Goal: Transaction & Acquisition: Obtain resource

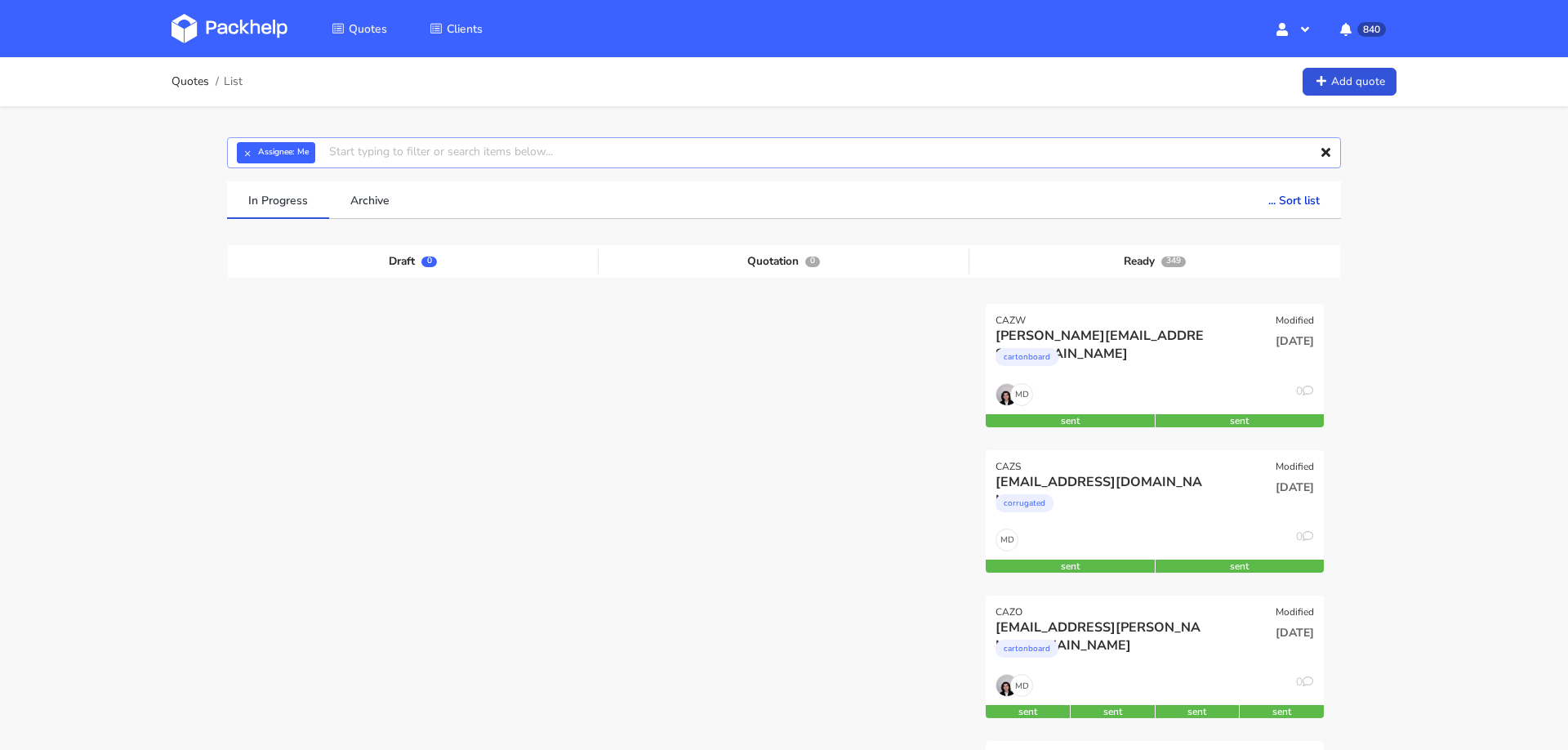
click at [548, 150] on input "text" at bounding box center [784, 153] width 1114 height 31
paste input "ben@badbutler.co.uk"
type input "ben@badbutler.co.uk"
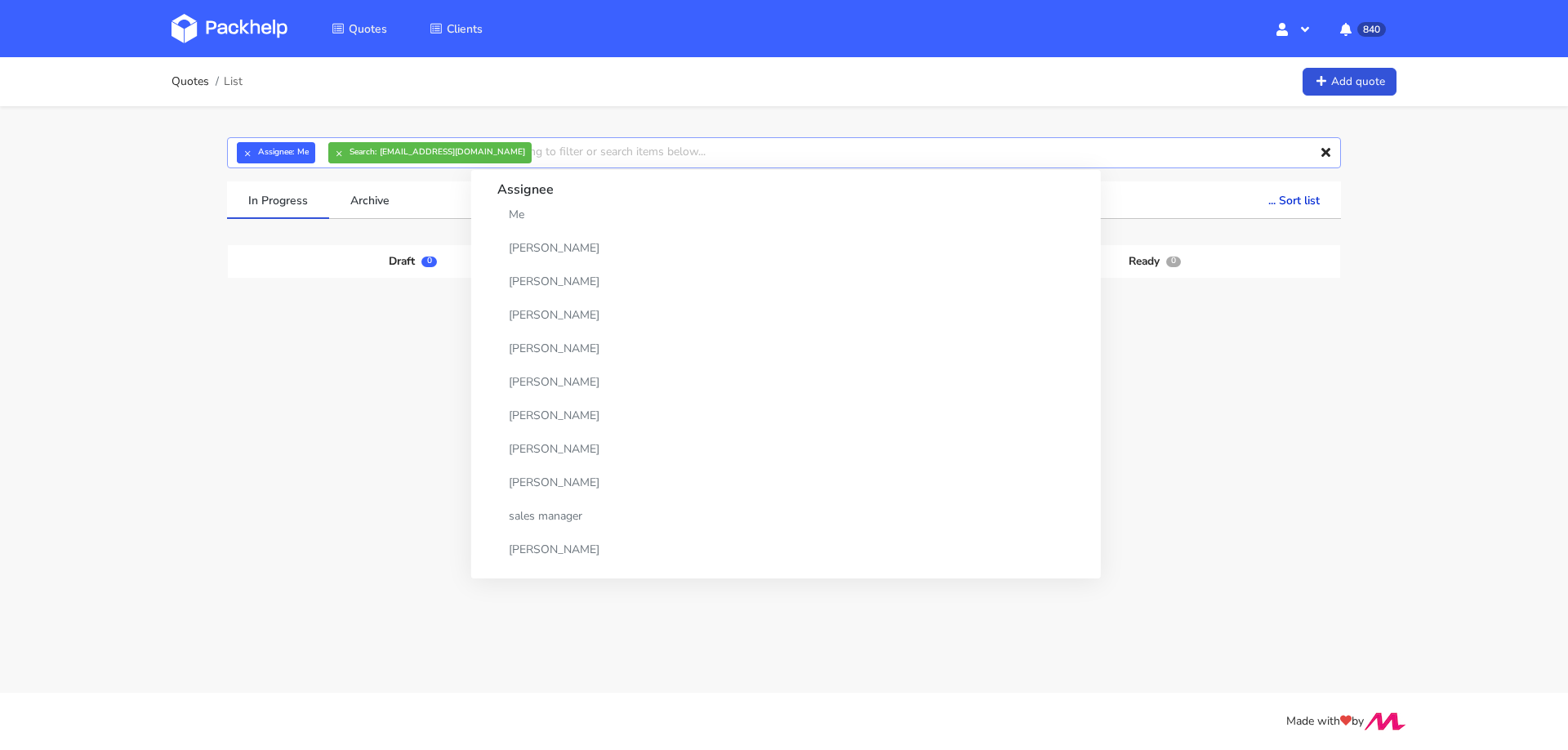
paste input "ben@badbutler.co.uk"
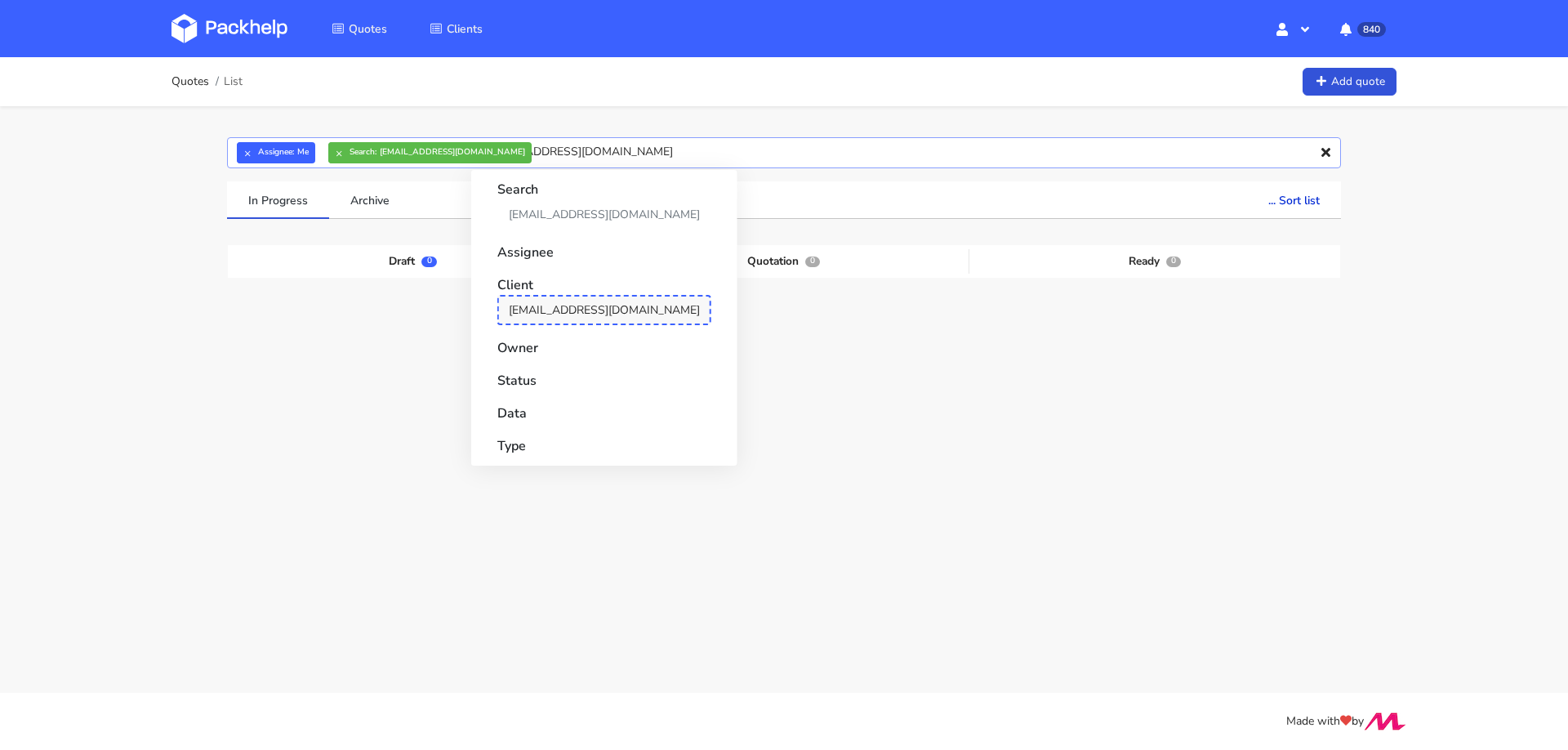
type input "ben@badbutler.co.uk"
click at [521, 304] on link "ben@badbutler.co.uk" at bounding box center [604, 310] width 214 height 30
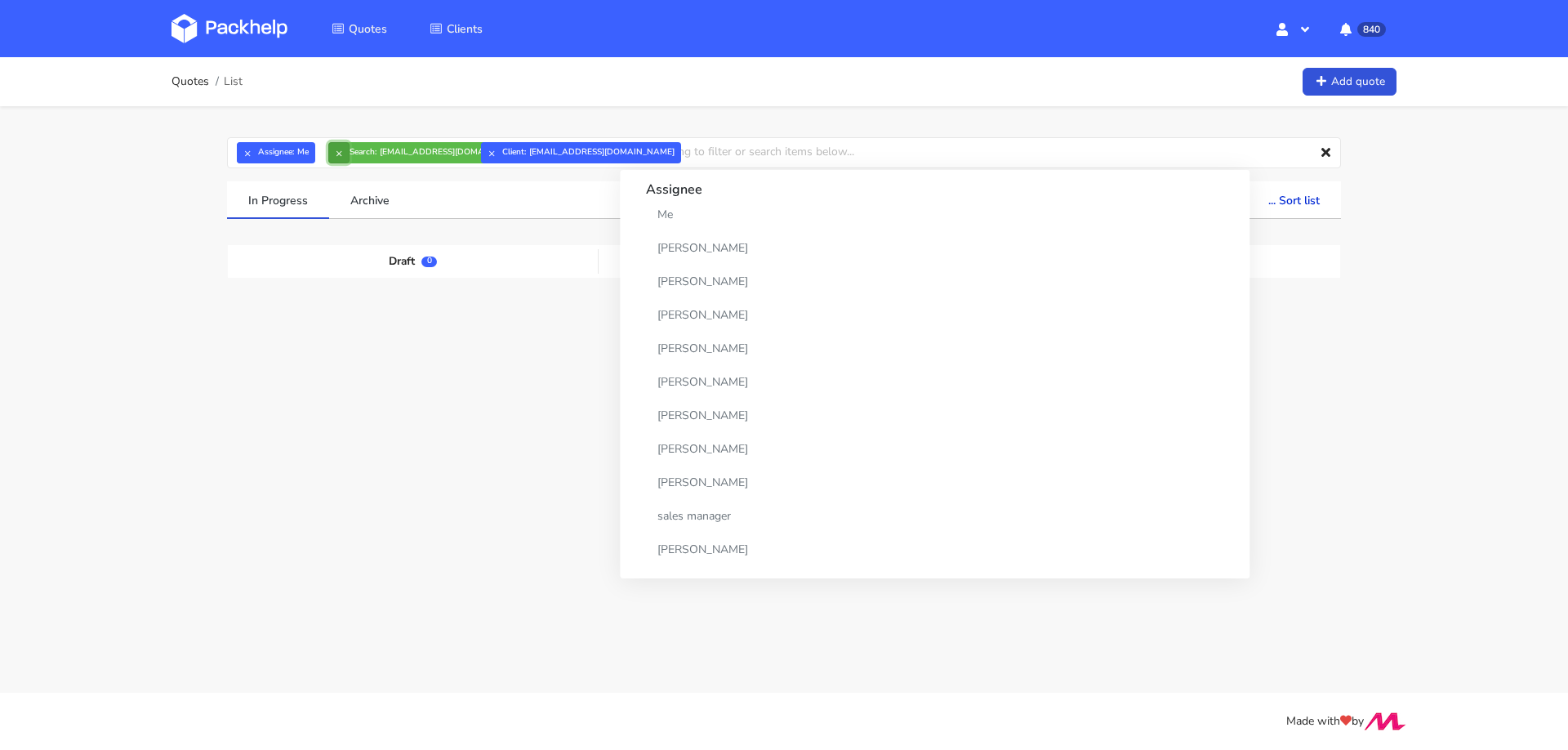
click at [337, 156] on button "×" at bounding box center [338, 152] width 21 height 21
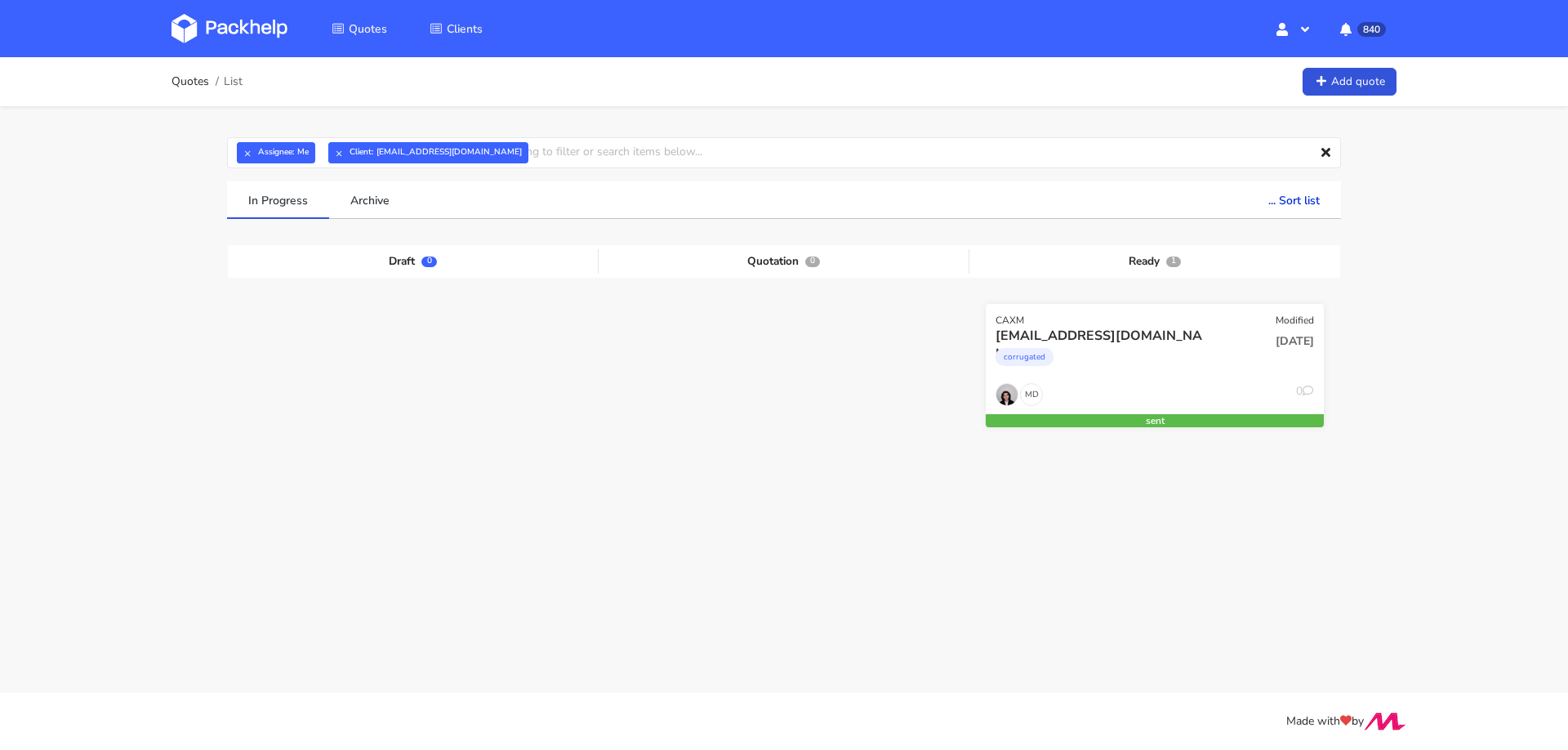
click at [1108, 366] on div "corrugated" at bounding box center [1103, 361] width 216 height 33
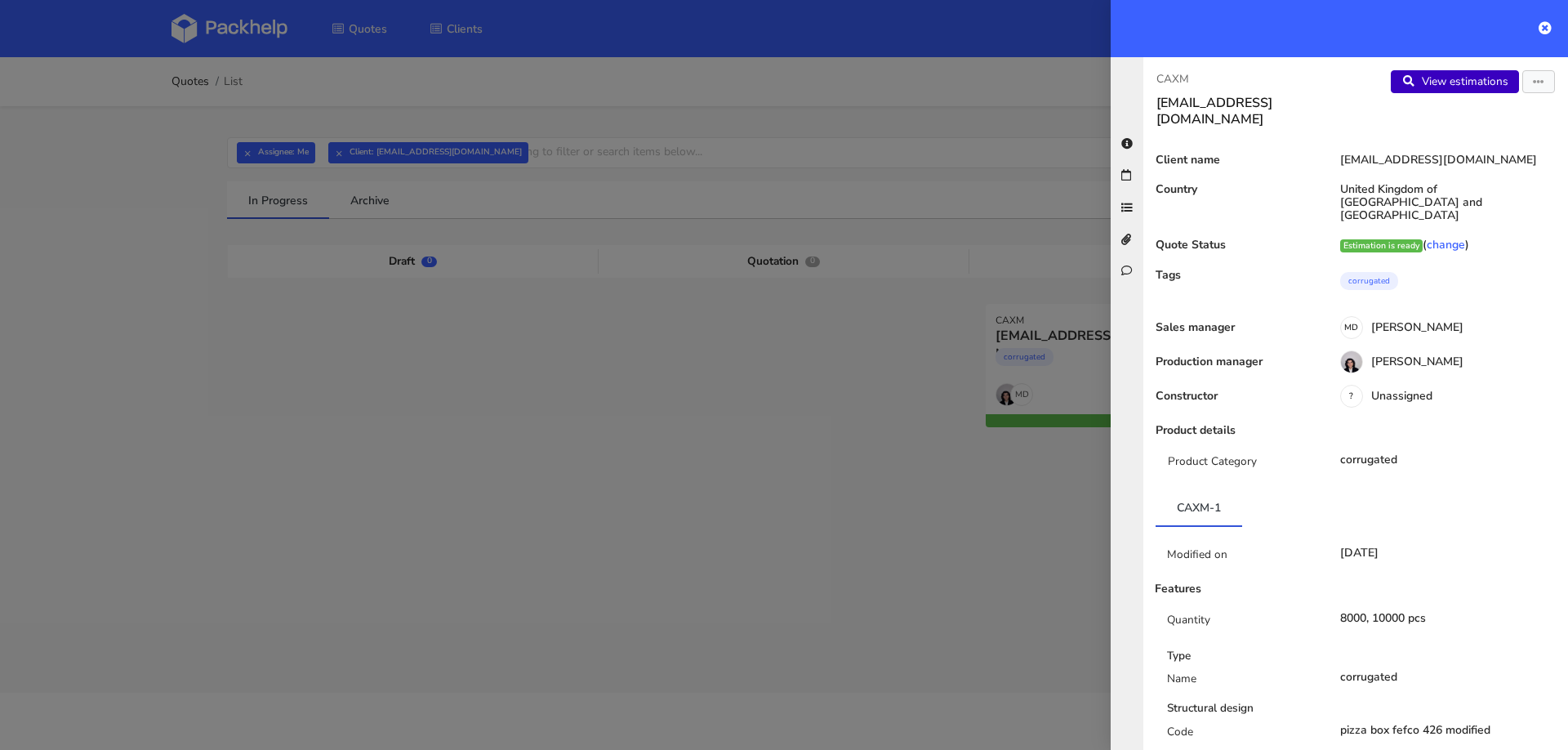
click at [1441, 79] on link "View estimations" at bounding box center [1454, 81] width 129 height 23
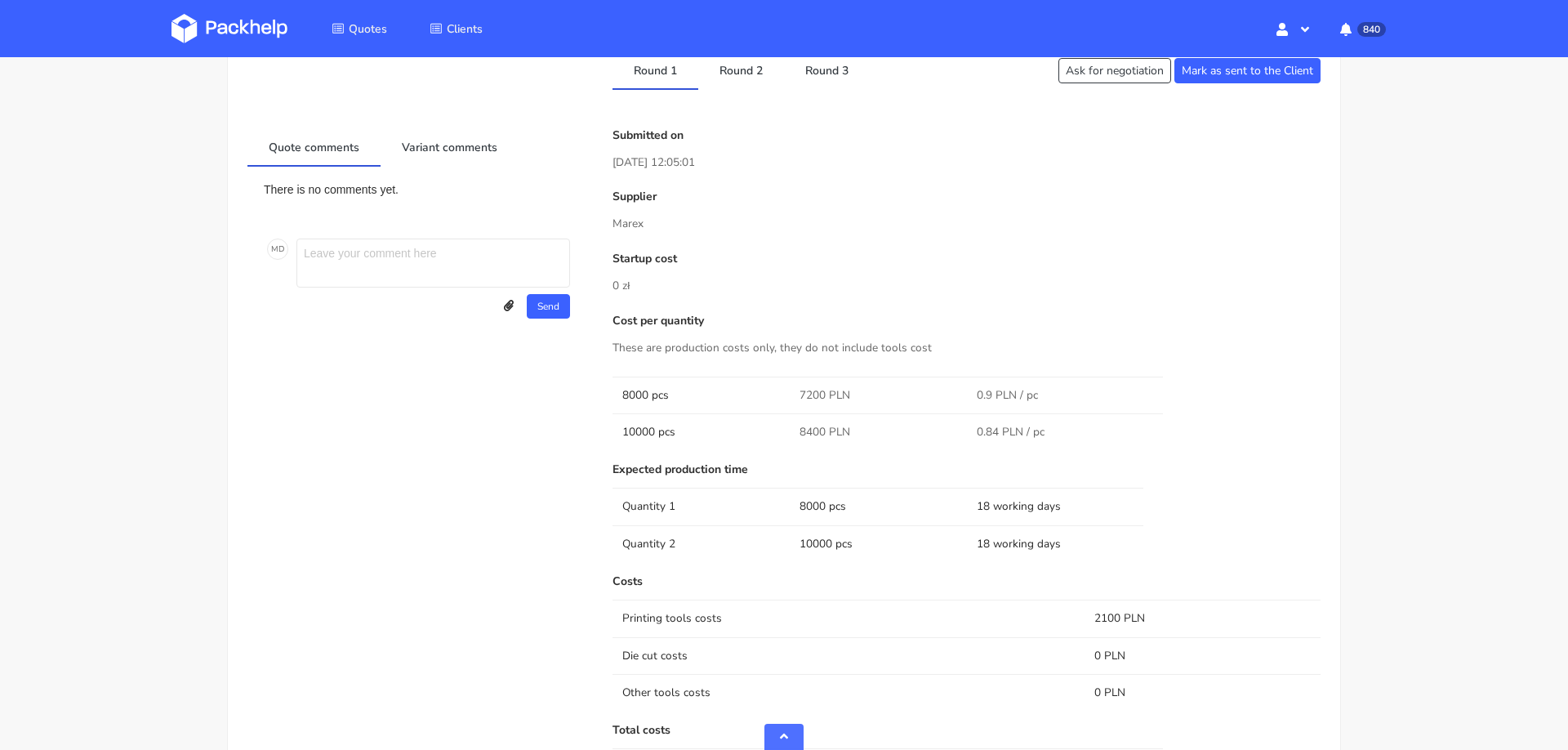
scroll to position [733, 0]
click at [749, 75] on link "Round 2" at bounding box center [741, 72] width 86 height 36
click at [825, 76] on link "Round 3" at bounding box center [827, 72] width 86 height 36
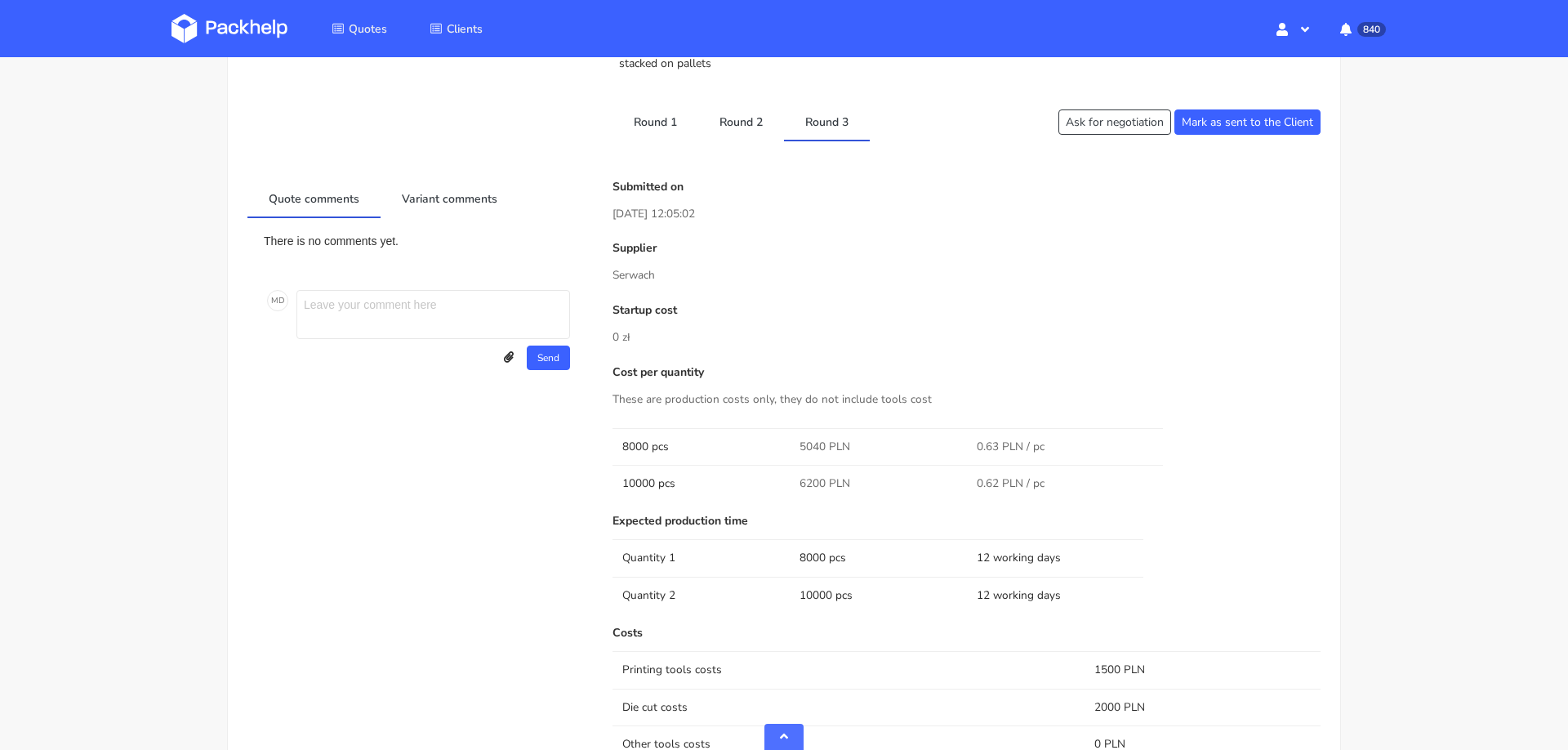
scroll to position [676, 0]
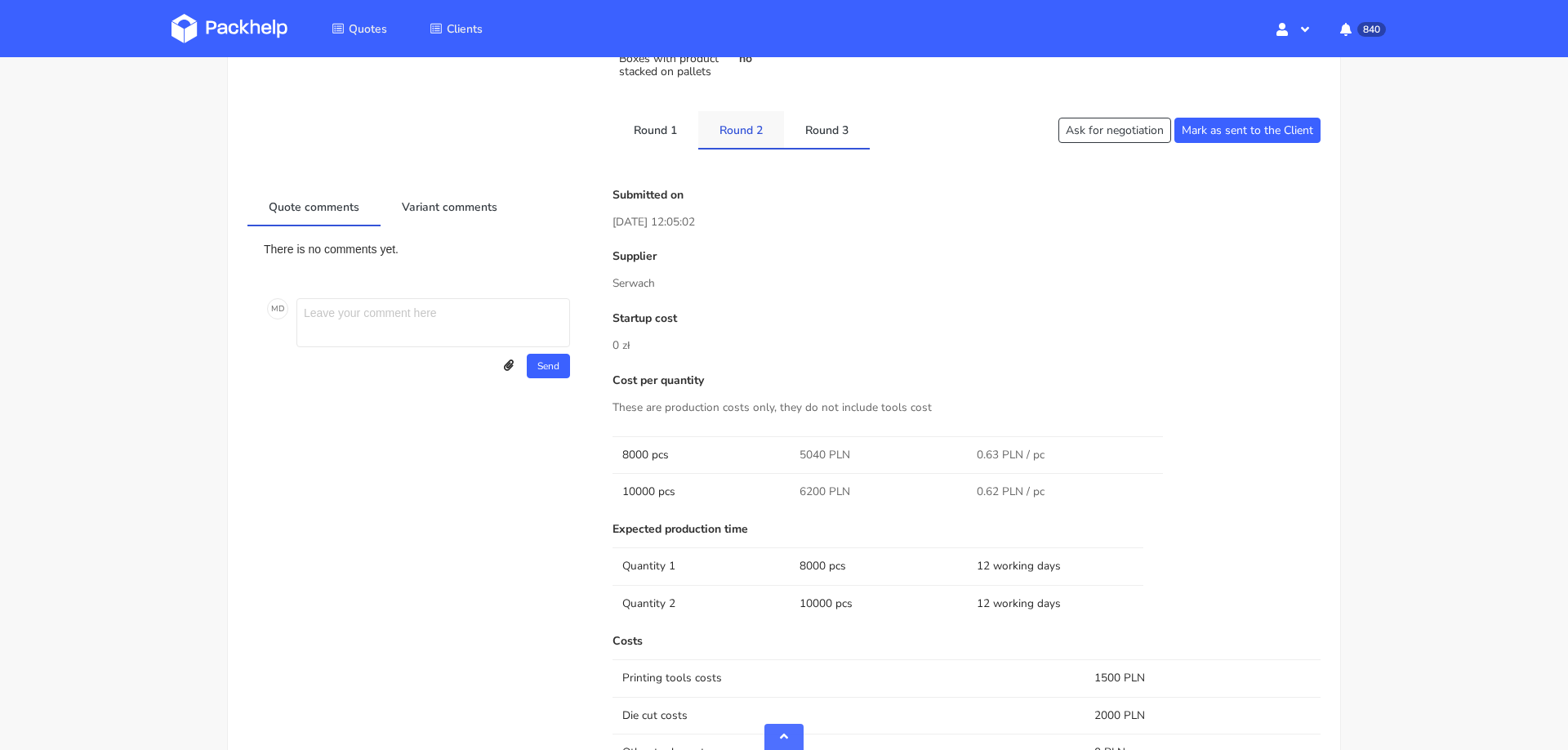
click at [737, 129] on link "Round 2" at bounding box center [741, 129] width 86 height 36
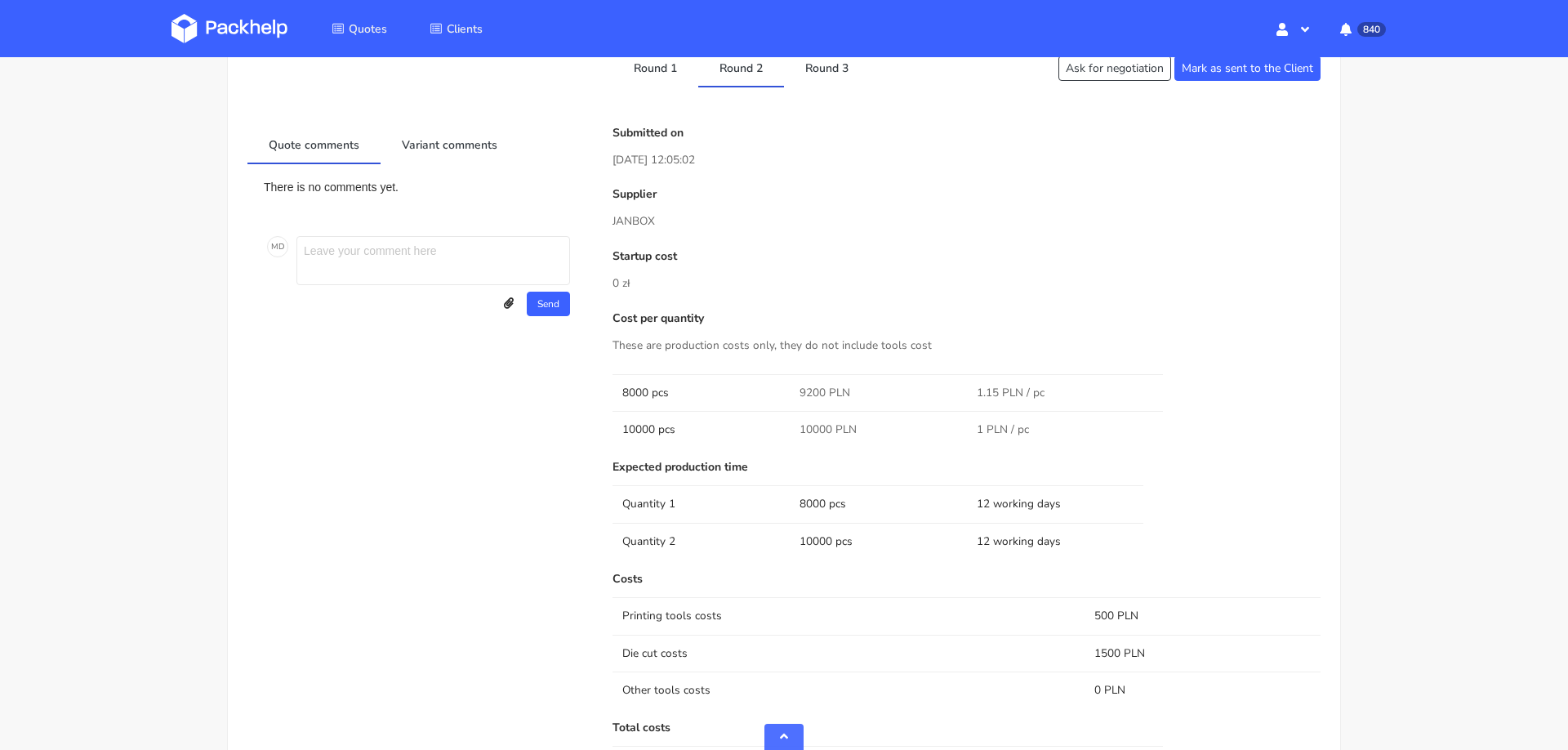
scroll to position [733, 0]
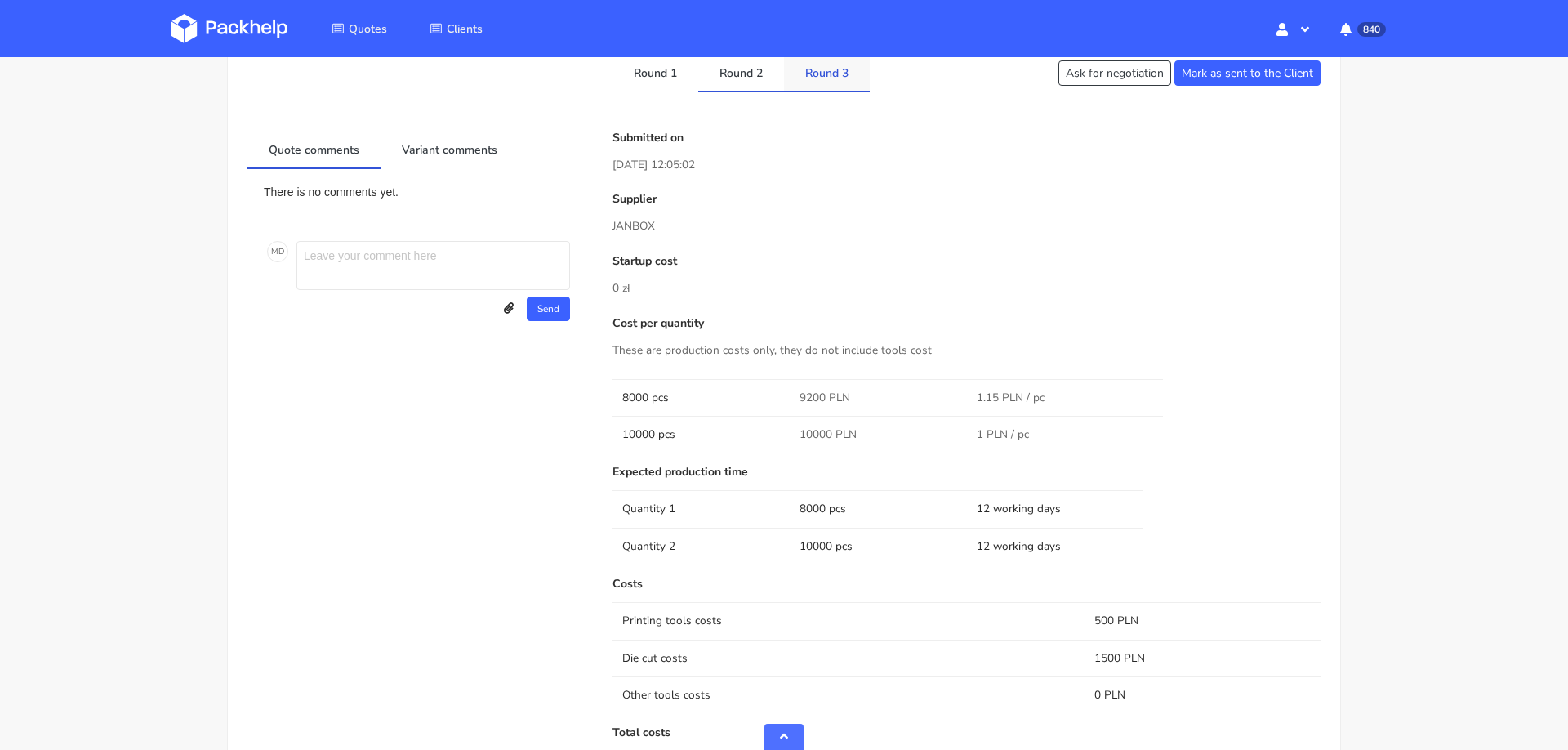
click at [844, 71] on link "Round 3" at bounding box center [827, 72] width 86 height 36
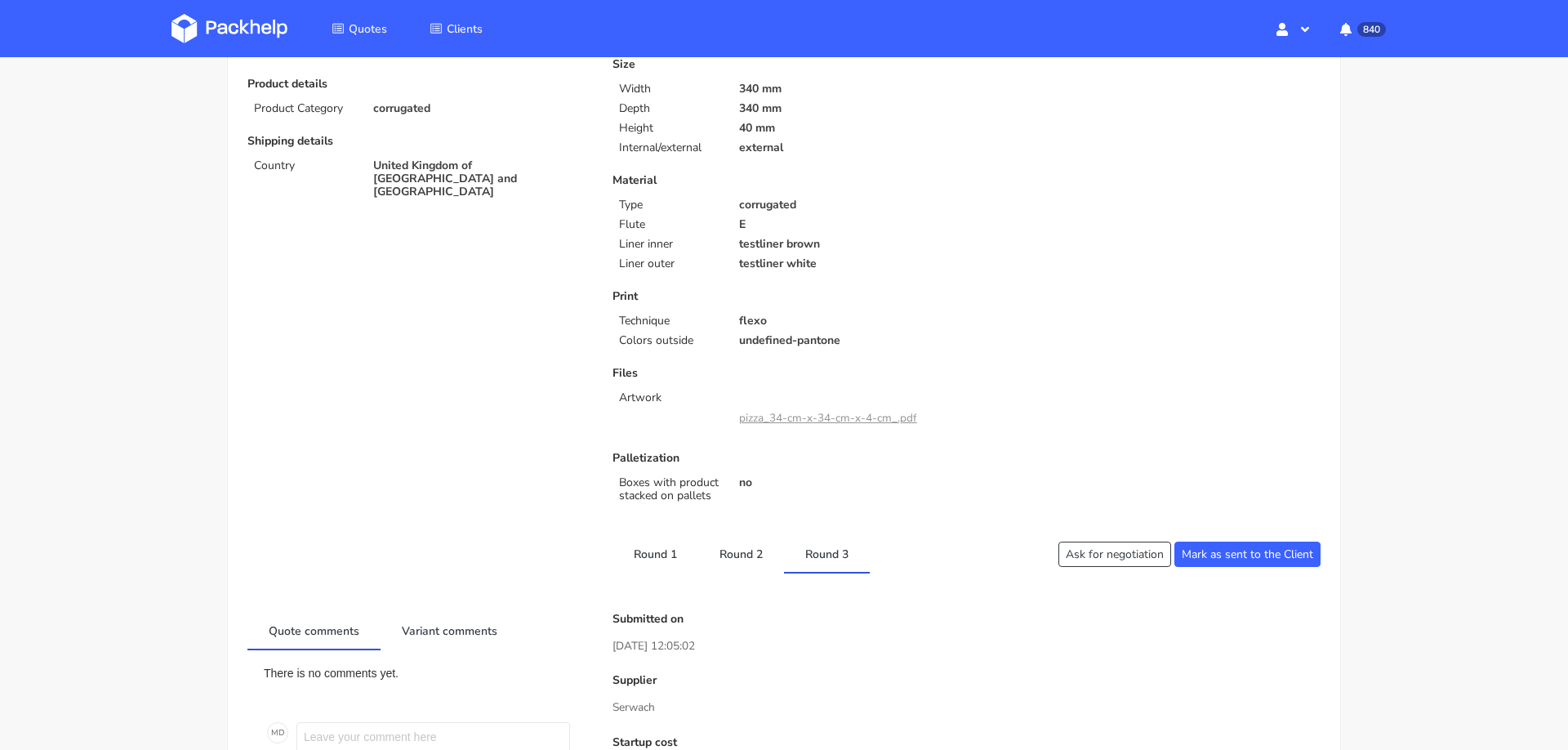
scroll to position [245, 0]
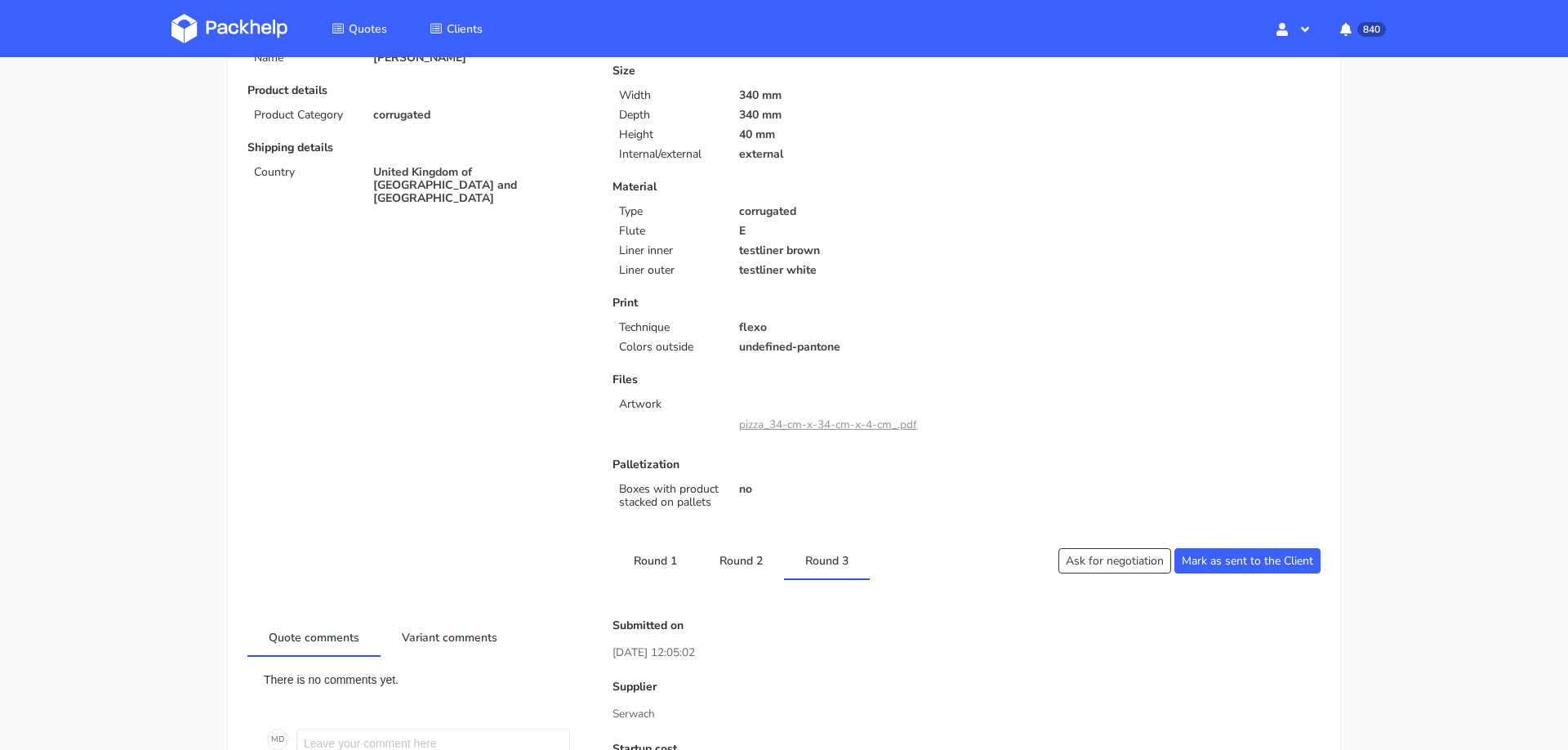
click at [850, 418] on link "pizza_34-cm-x-34-cm-x-4-cm_.pdf" at bounding box center [828, 425] width 178 height 16
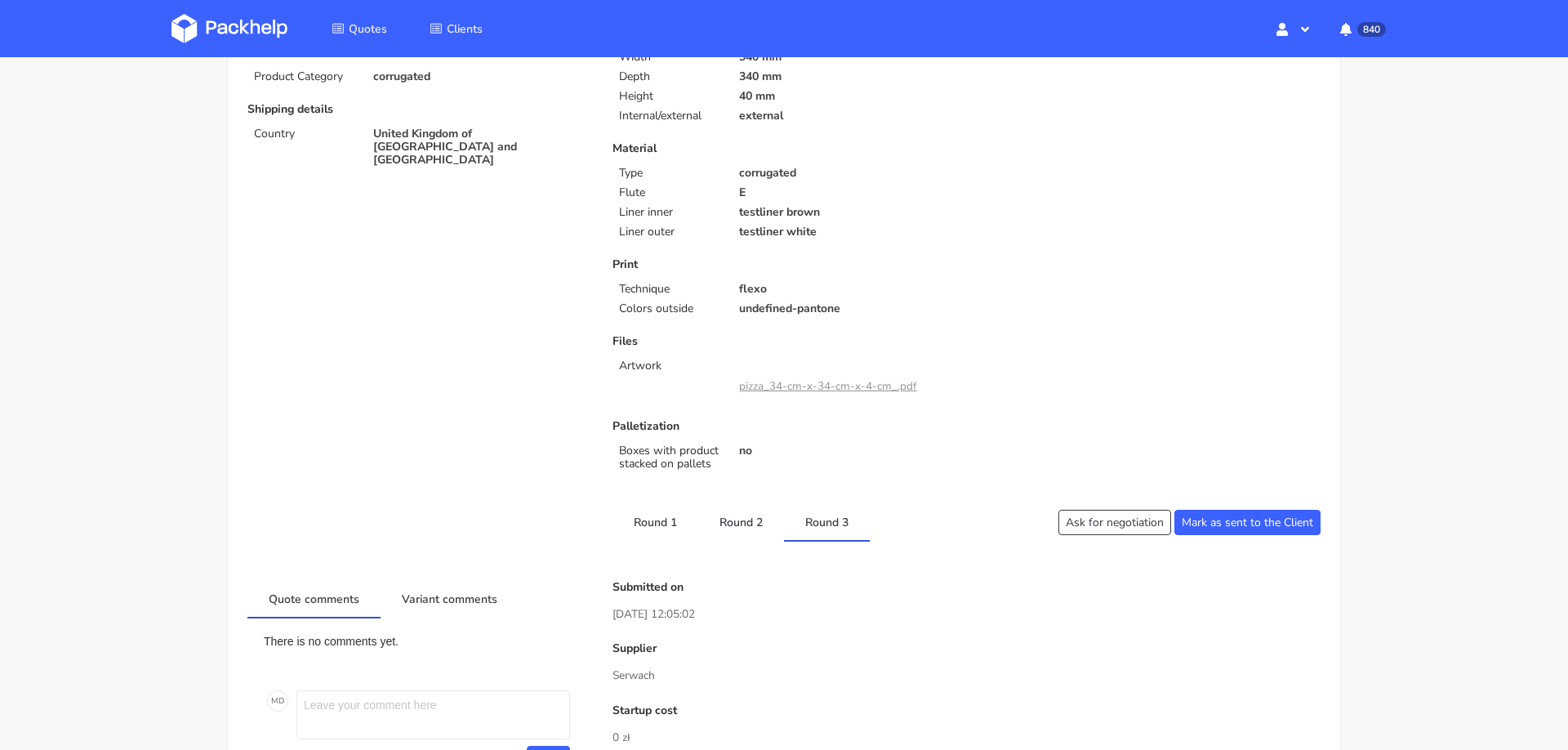
scroll to position [0, 0]
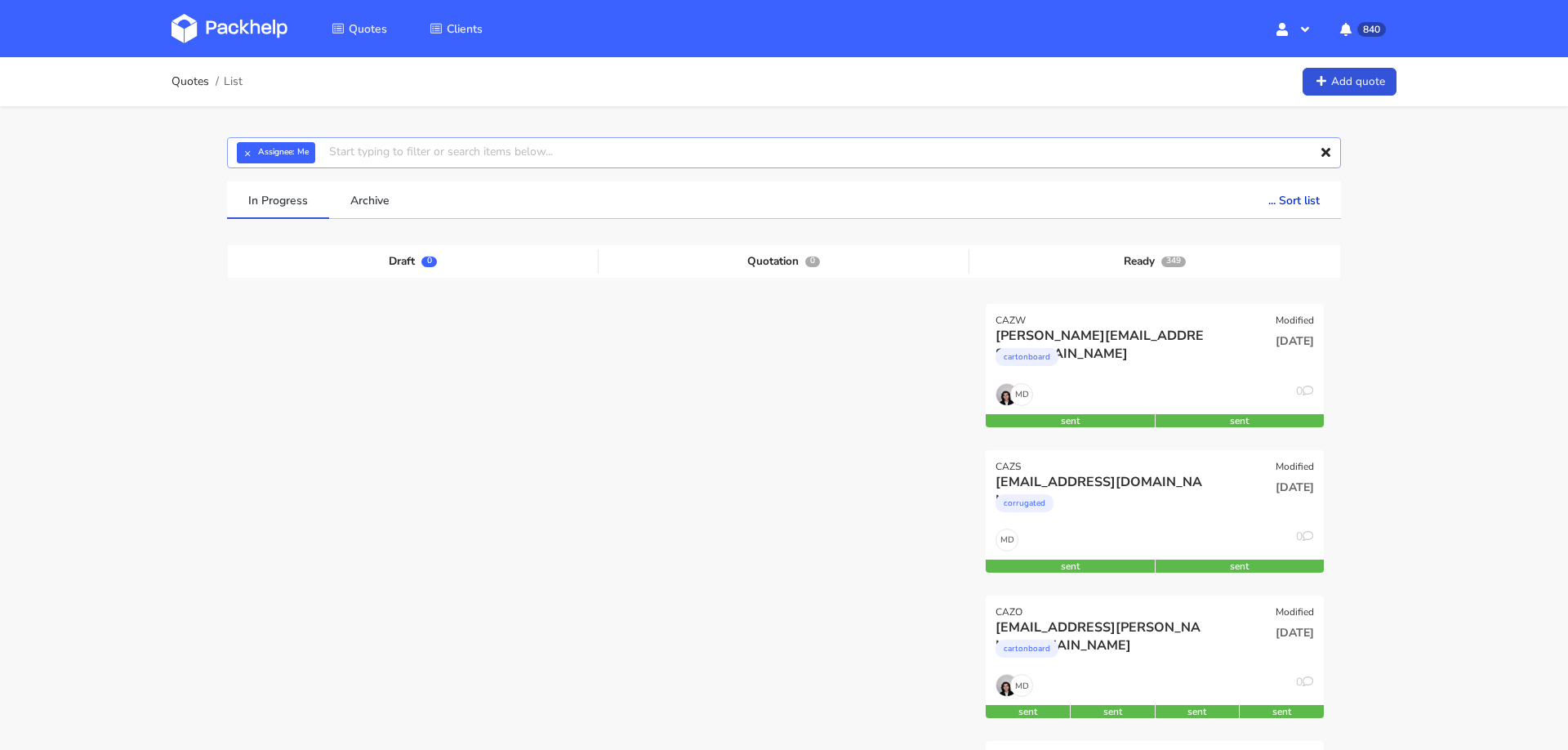
click at [614, 152] on input "text" at bounding box center [784, 153] width 1114 height 31
paste input "[PERSON_NAME][EMAIL_ADDRESS][DOMAIN_NAME]"
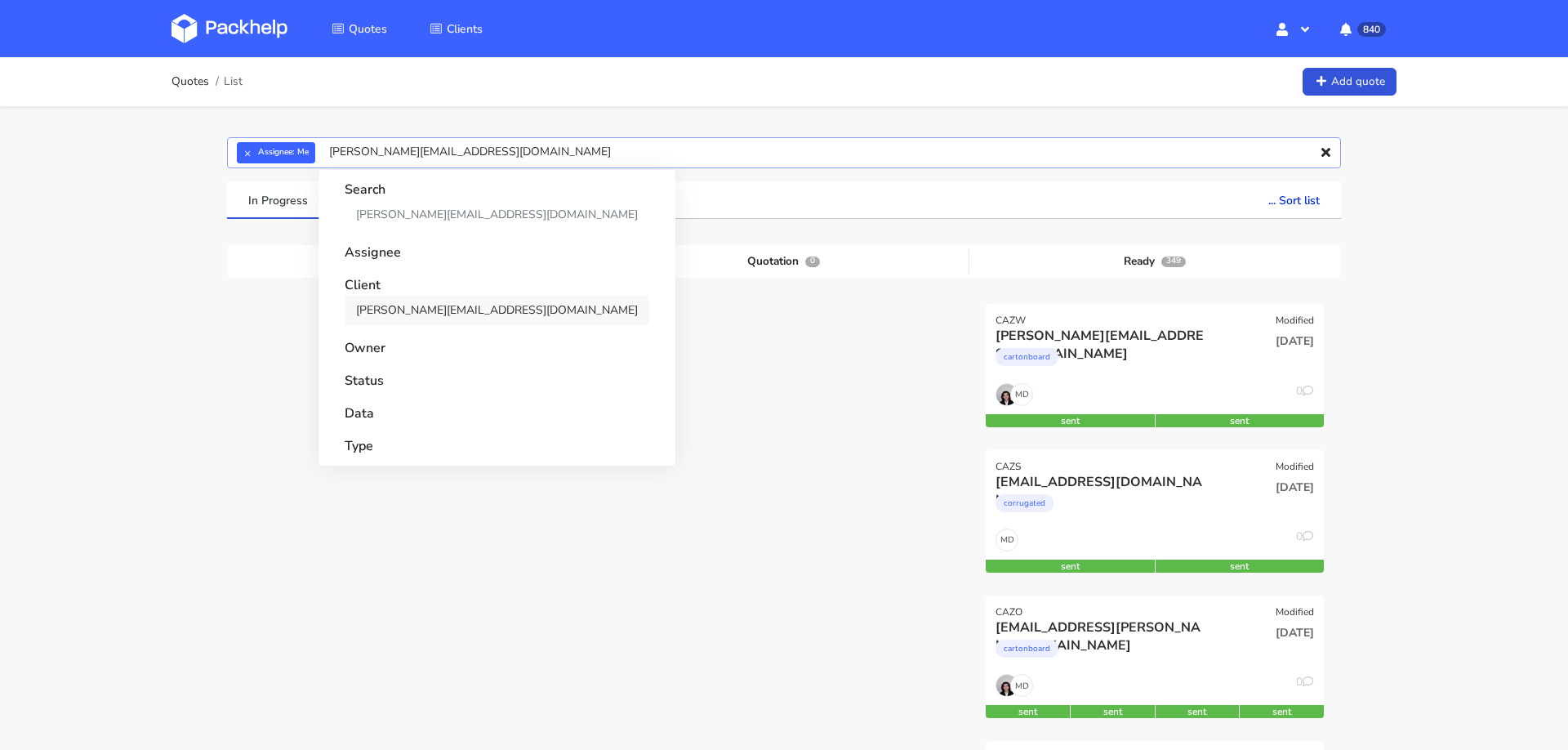
type input "[PERSON_NAME][EMAIL_ADDRESS][DOMAIN_NAME]"
click at [471, 310] on link "[PERSON_NAME][EMAIL_ADDRESS][DOMAIN_NAME]" at bounding box center [497, 310] width 304 height 30
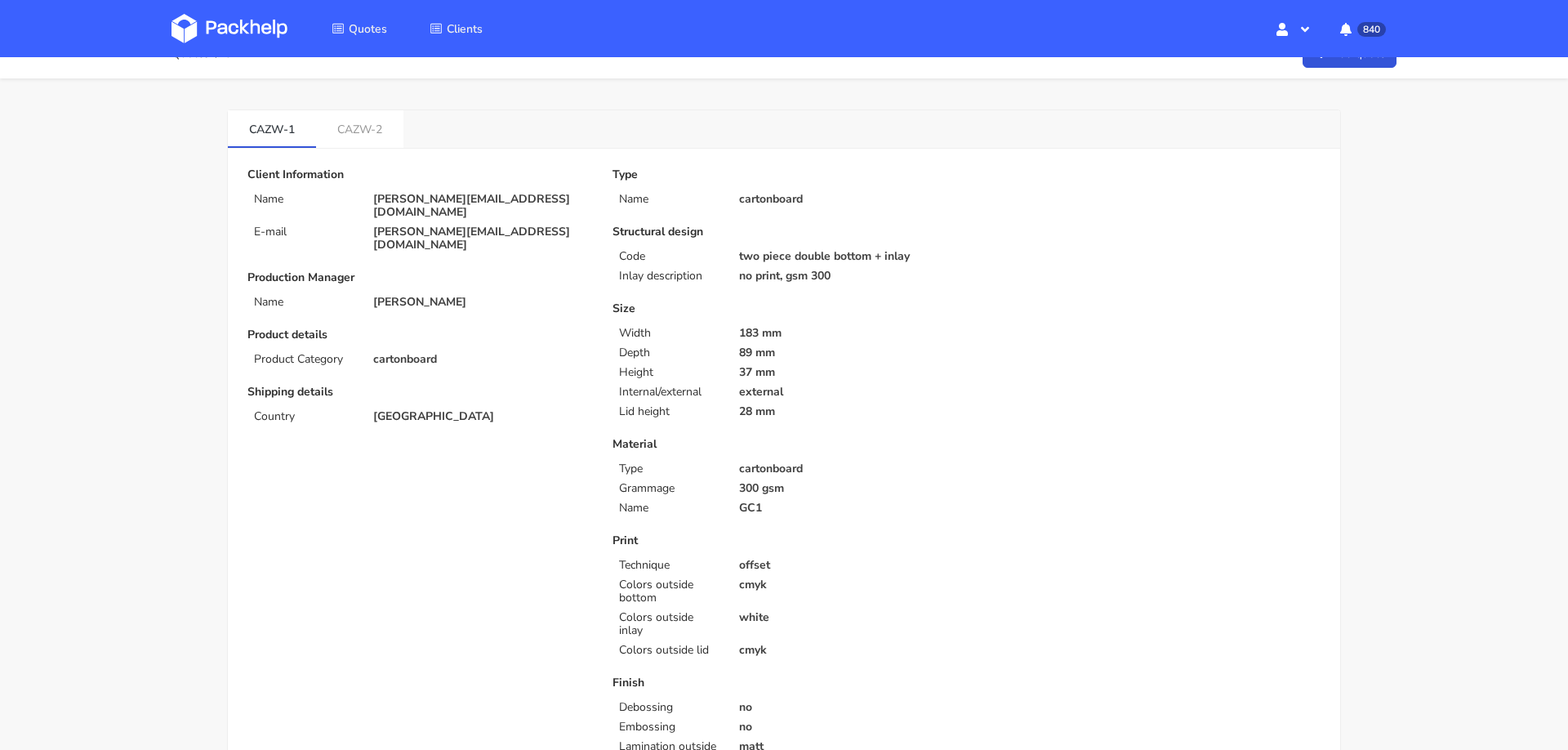
scroll to position [23, 0]
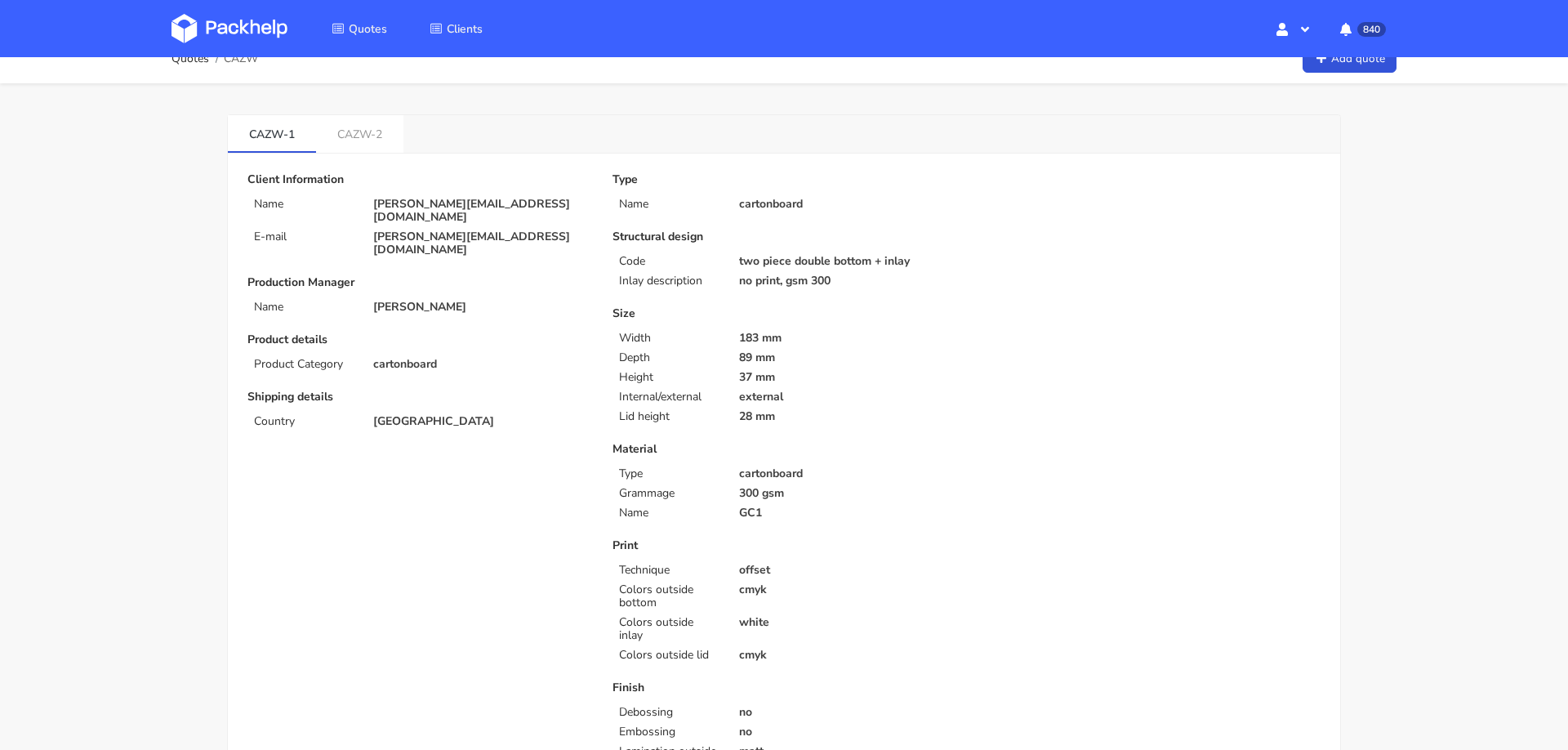
click at [496, 206] on p "[PERSON_NAME][EMAIL_ADDRESS][DOMAIN_NAME]" at bounding box center [481, 210] width 216 height 26
copy div "[PERSON_NAME][EMAIL_ADDRESS][DOMAIN_NAME]"
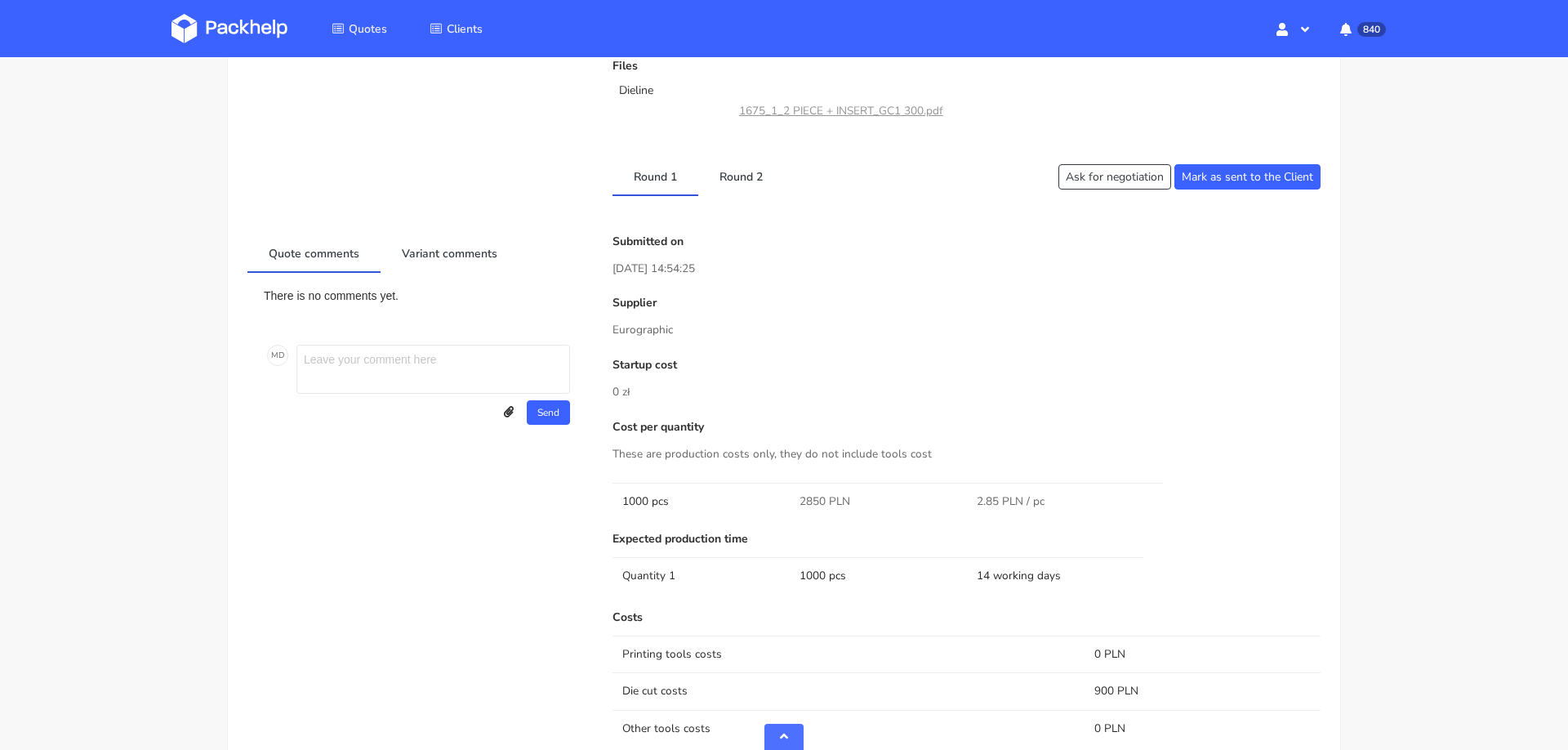
scroll to position [742, 0]
click at [731, 168] on link "Round 2" at bounding box center [741, 174] width 86 height 36
click at [652, 177] on link "Round 1" at bounding box center [655, 174] width 86 height 36
click at [744, 181] on link "Round 2" at bounding box center [741, 174] width 86 height 36
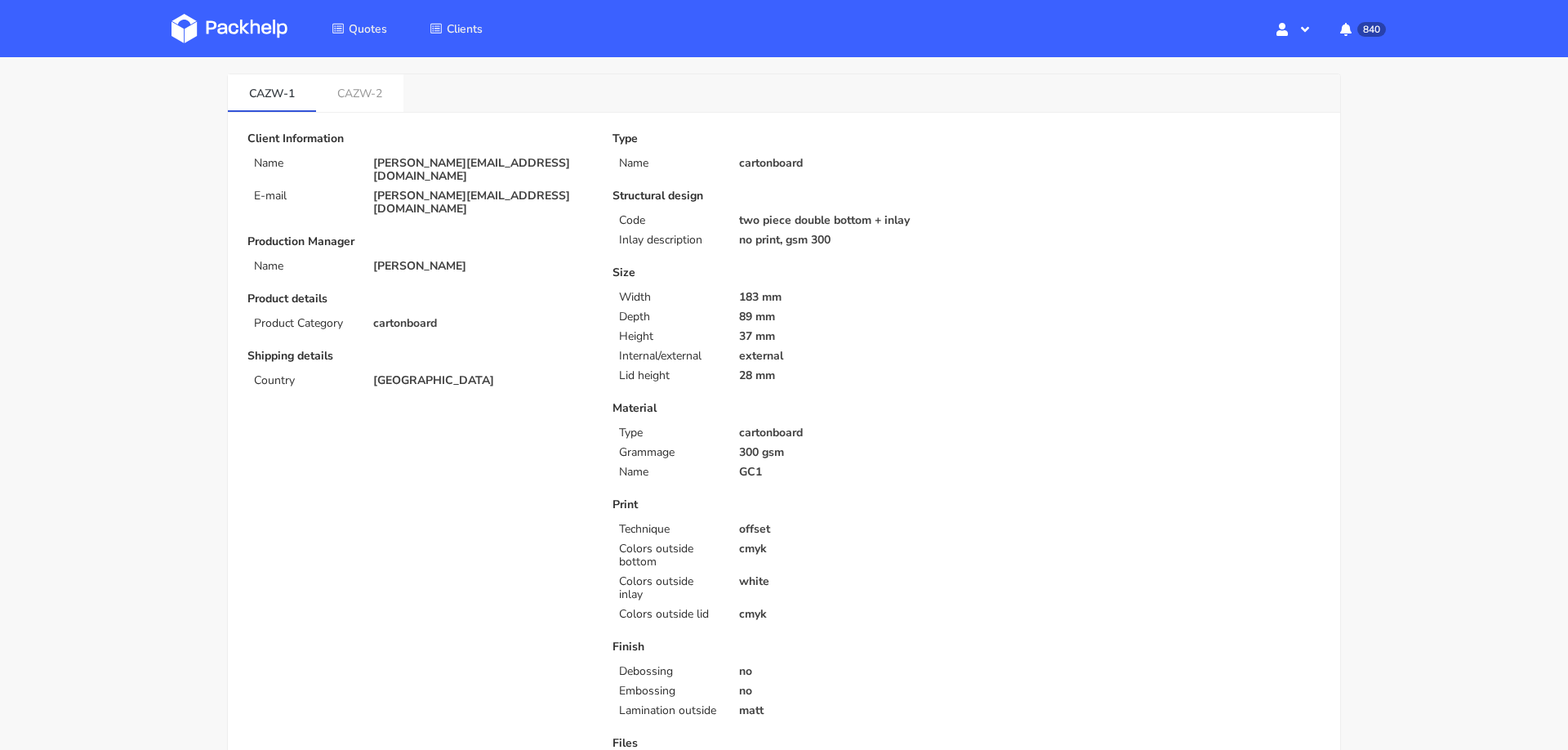
scroll to position [0, 0]
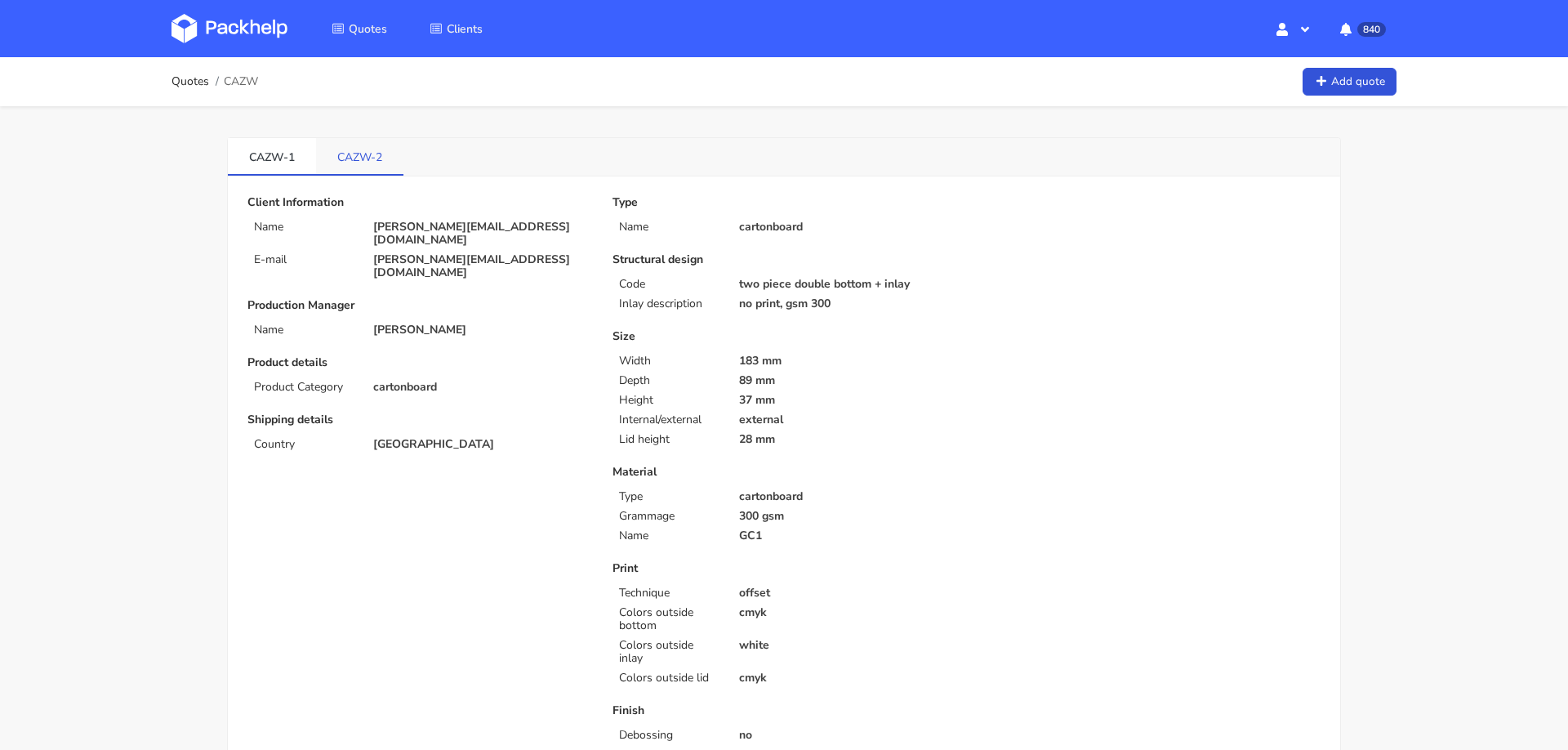
click at [365, 146] on link "CAZW-2" at bounding box center [360, 156] width 88 height 36
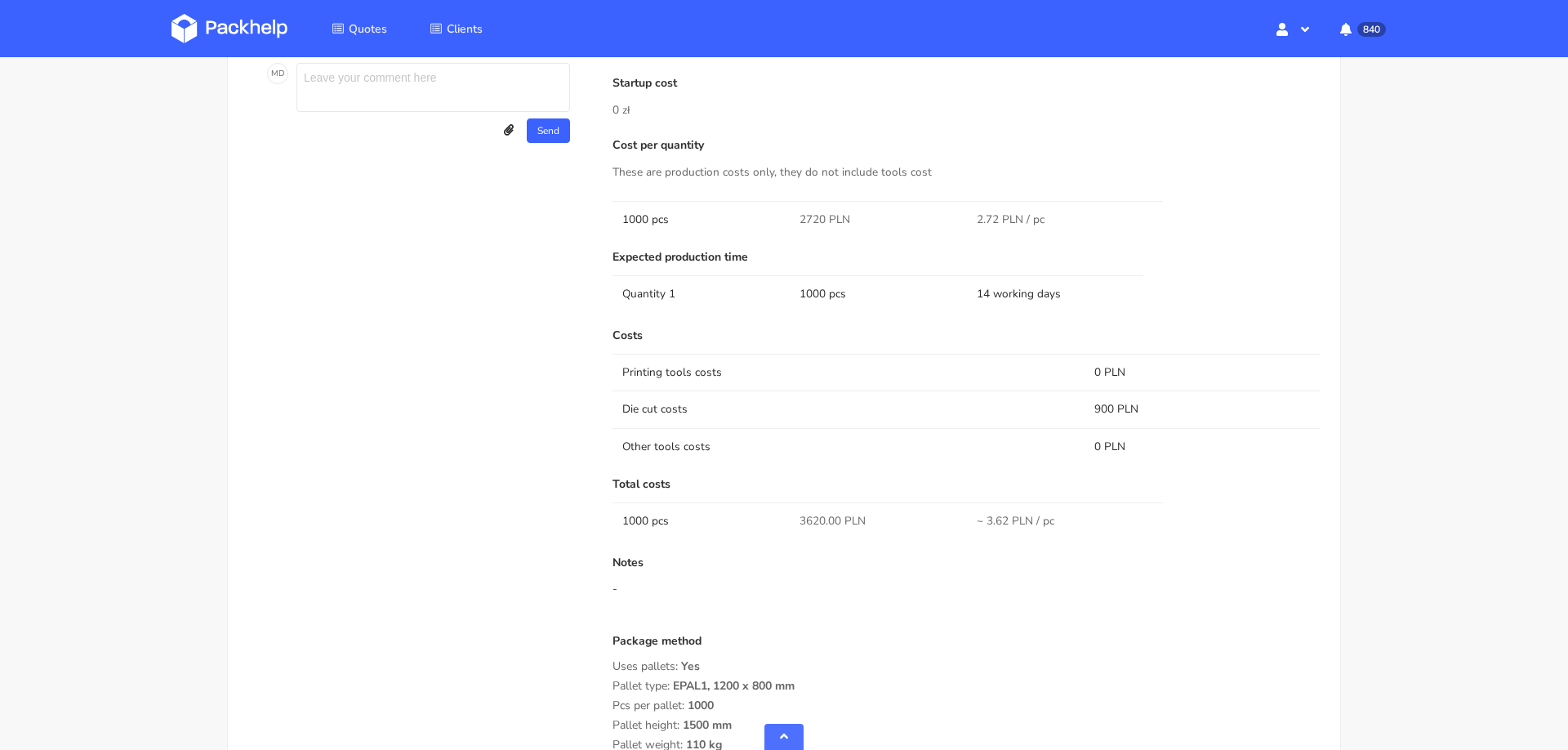
scroll to position [1027, 0]
